Goal: Check status: Check status

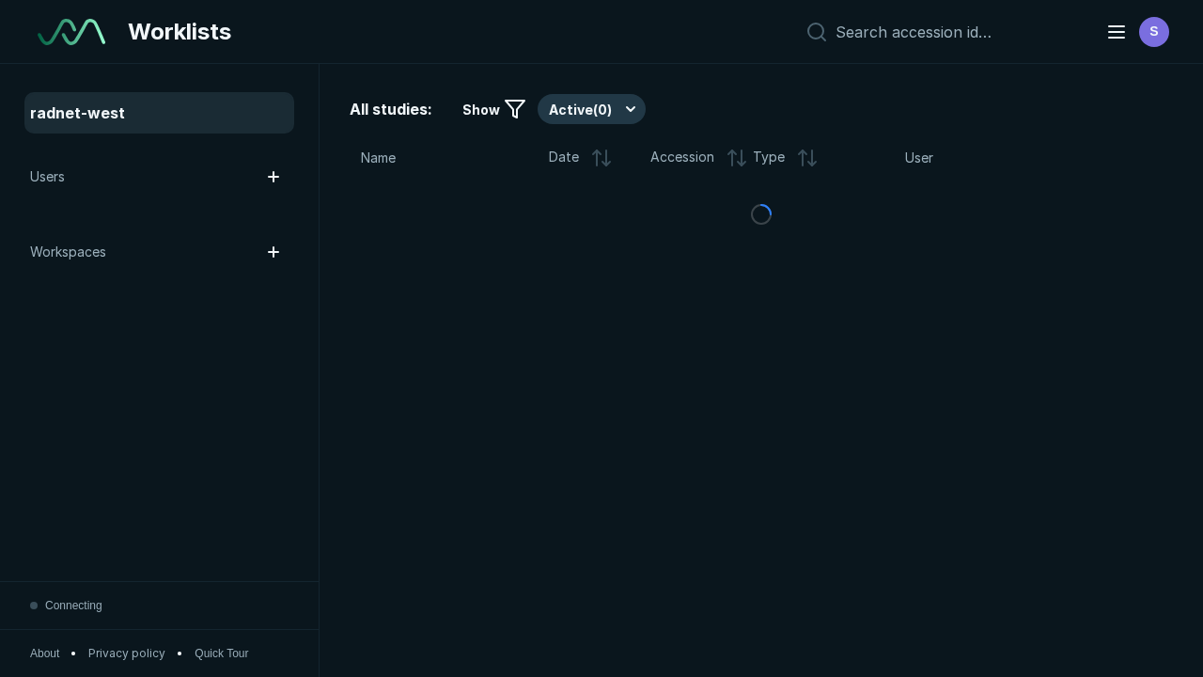
scroll to position [5133, 7830]
